Goal: Find specific page/section: Find specific page/section

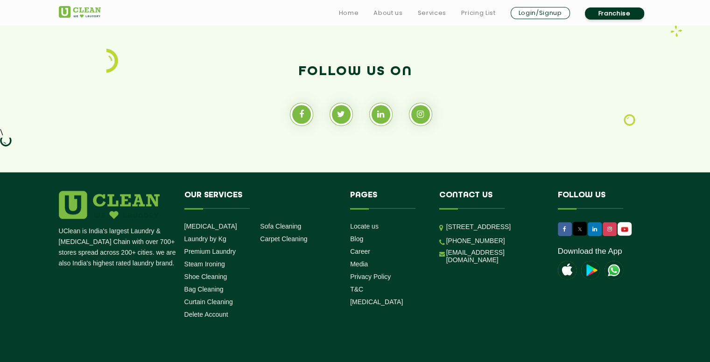
scroll to position [878, 0]
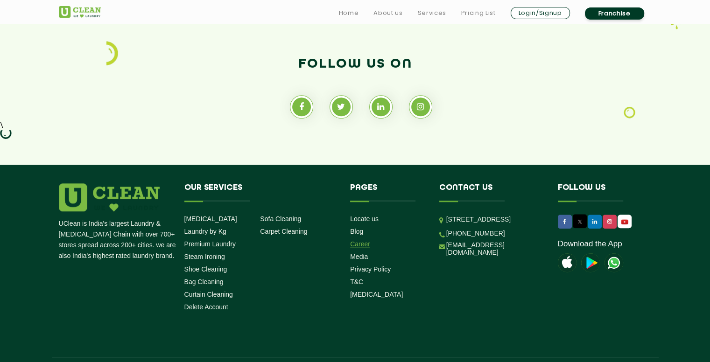
click at [361, 242] on link "Career" at bounding box center [360, 244] width 20 height 7
click at [361, 247] on link "Career" at bounding box center [360, 244] width 20 height 7
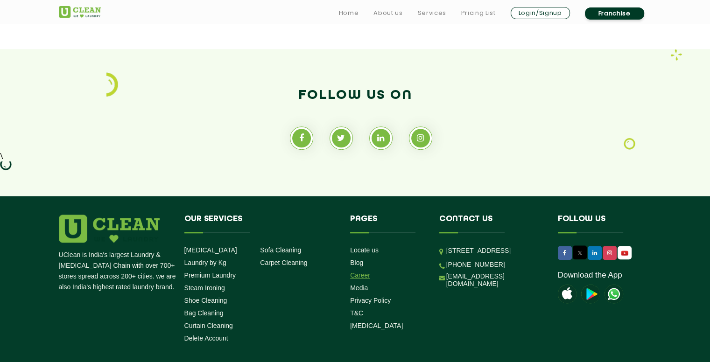
scroll to position [846, 0]
click at [357, 275] on link "Career" at bounding box center [360, 275] width 20 height 7
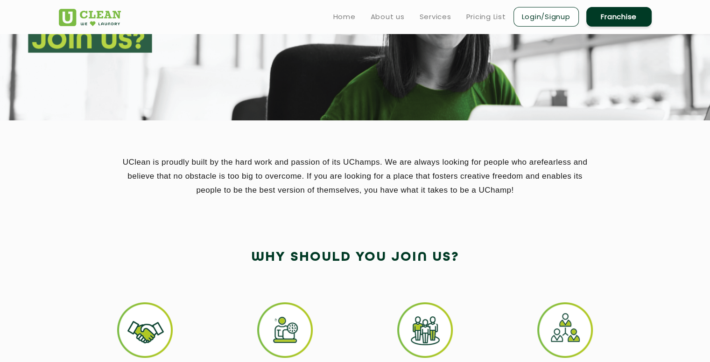
scroll to position [0, 0]
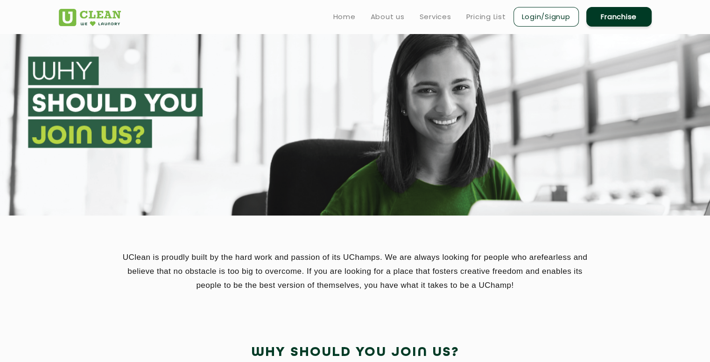
click at [98, 124] on section at bounding box center [355, 125] width 710 height 182
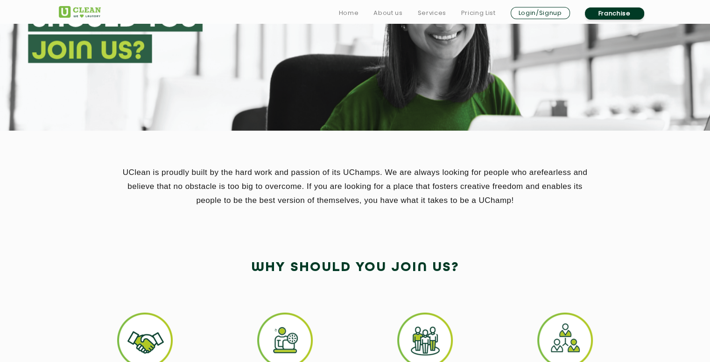
scroll to position [85, 0]
click at [354, 12] on link "Home" at bounding box center [349, 12] width 20 height 11
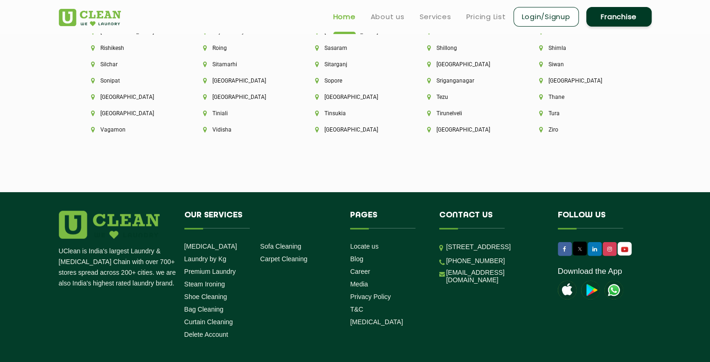
scroll to position [2593, 0]
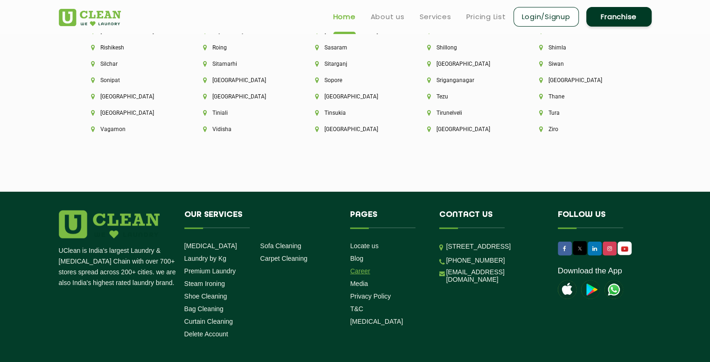
click at [361, 275] on link "Career" at bounding box center [360, 271] width 20 height 7
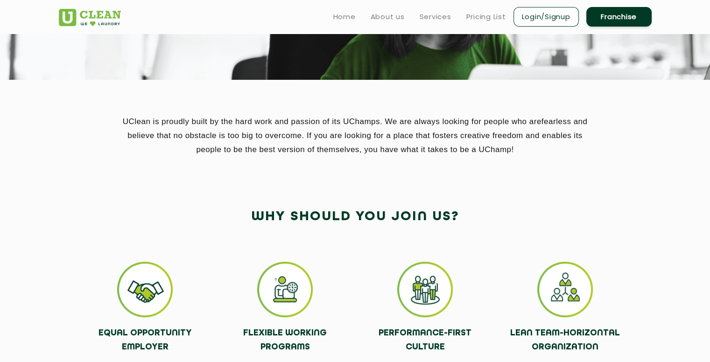
scroll to position [136, 0]
